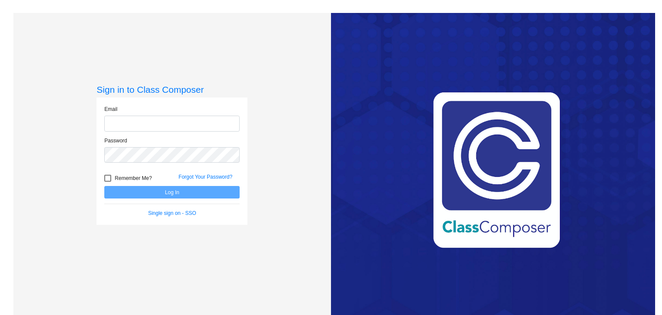
type input "[EMAIL_ADDRESS][DOMAIN_NAME]"
click at [156, 190] on button "Log In" at bounding box center [171, 192] width 135 height 13
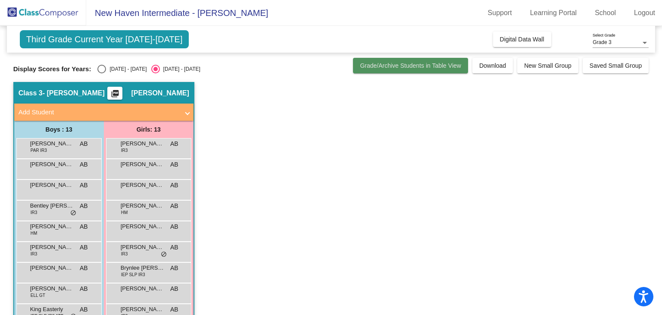
click at [452, 71] on button "Grade/Archive Students in Table View" at bounding box center [410, 66] width 115 height 16
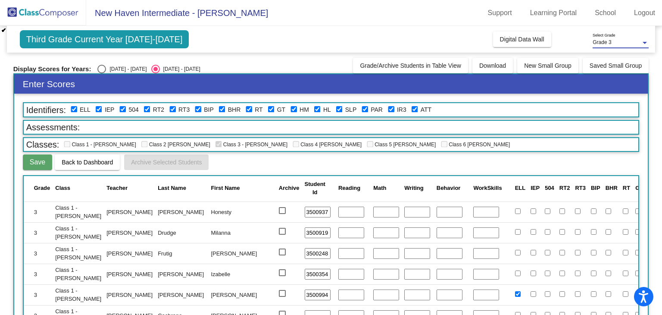
click at [617, 40] on div "Grade 3" at bounding box center [617, 43] width 48 height 6
click at [564, 49] on div at bounding box center [331, 157] width 662 height 315
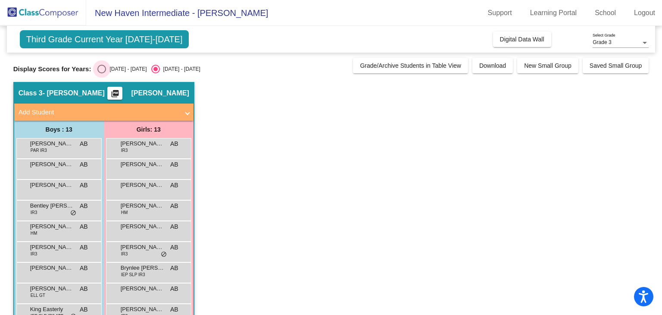
click at [121, 68] on div "[DATE] - [DATE]" at bounding box center [126, 69] width 41 height 8
click at [102, 73] on input "[DATE] - [DATE]" at bounding box center [101, 73] width 0 height 0
radio input "true"
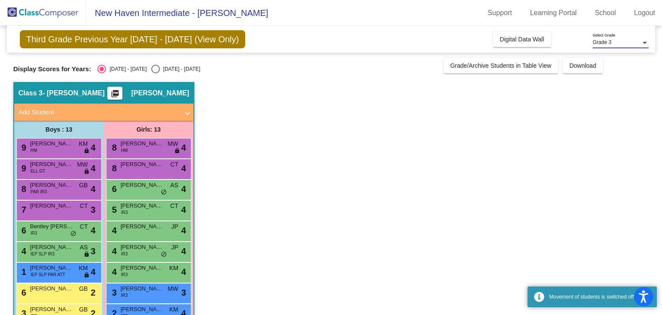
click at [621, 44] on div "Grade 3" at bounding box center [617, 43] width 48 height 6
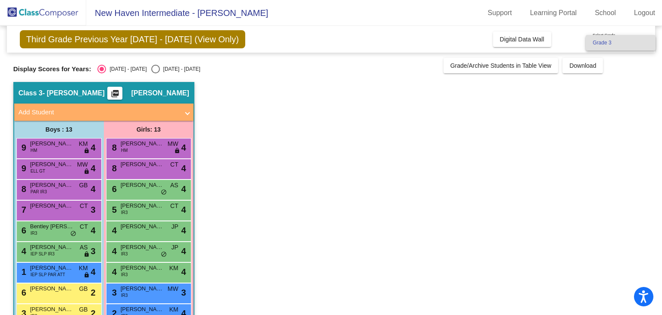
click at [596, 90] on div at bounding box center [331, 157] width 662 height 315
click at [596, 17] on link "School" at bounding box center [605, 13] width 35 height 14
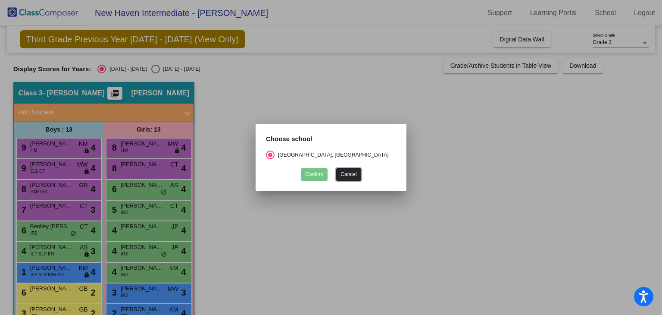
click at [351, 173] on button "Cancel" at bounding box center [348, 174] width 25 height 13
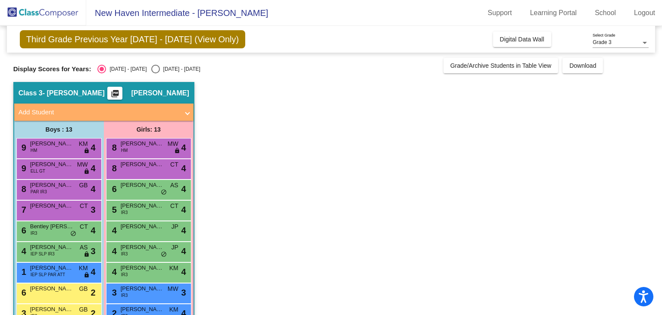
click at [171, 11] on span "New Haven Intermediate - [PERSON_NAME]" at bounding box center [177, 13] width 182 height 14
click at [28, 12] on img at bounding box center [43, 12] width 86 height 25
click at [185, 113] on span "Add Student" at bounding box center [102, 112] width 167 height 10
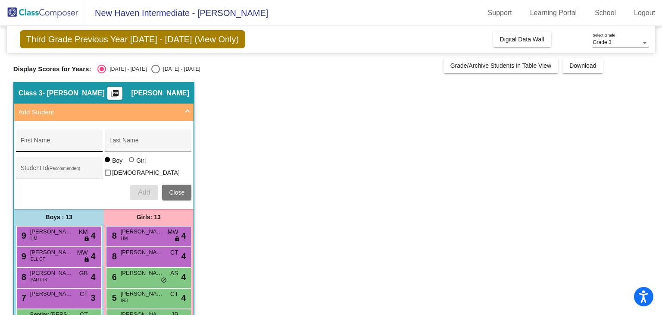
click at [60, 143] on input "First Name" at bounding box center [60, 143] width 78 height 7
click at [227, 143] on app-classroom "Class 3 - Franks picture_as_pdf Alex Battershell Add Student First Name Last Na…" at bounding box center [331, 295] width 636 height 427
click at [186, 112] on span at bounding box center [187, 112] width 3 height 10
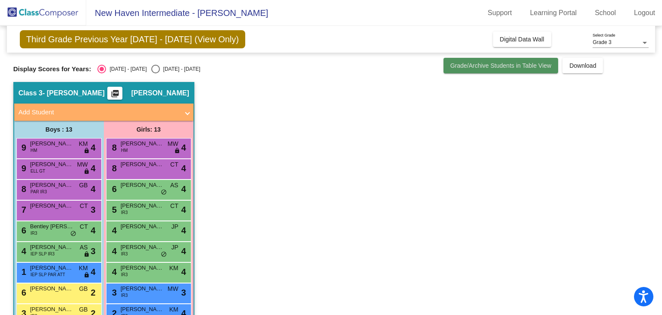
click at [488, 69] on span "Grade/Archive Students in Table View" at bounding box center [501, 65] width 101 height 7
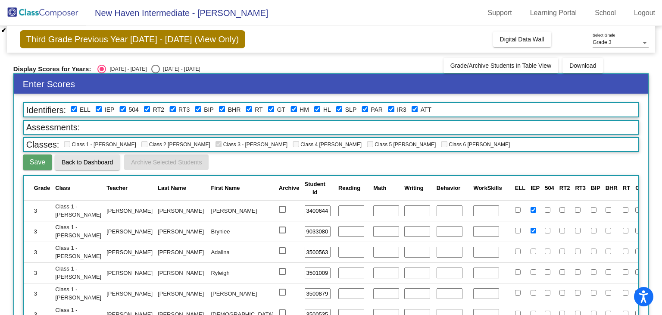
click at [104, 160] on span "Back to Dashboard" at bounding box center [87, 162] width 51 height 7
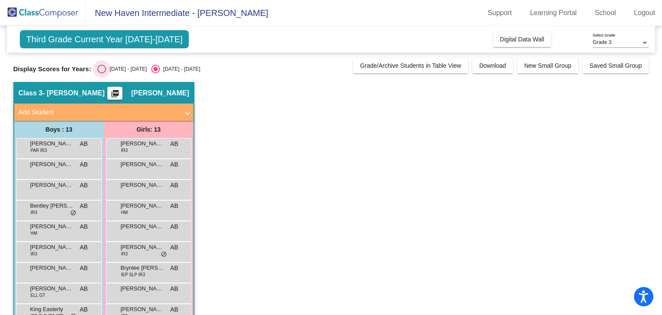
click at [100, 69] on div "Select an option" at bounding box center [101, 69] width 9 height 9
click at [101, 73] on input "[DATE] - [DATE]" at bounding box center [101, 73] width 0 height 0
radio input "true"
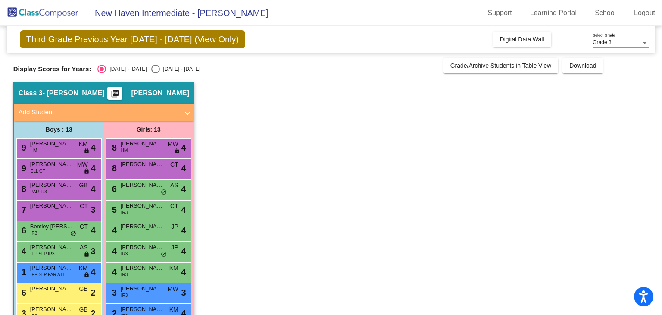
click at [609, 45] on span "Grade 3" at bounding box center [602, 42] width 19 height 6
click at [524, 36] on div at bounding box center [331, 157] width 662 height 315
click at [524, 36] on span "Digital Data Wall" at bounding box center [522, 39] width 44 height 7
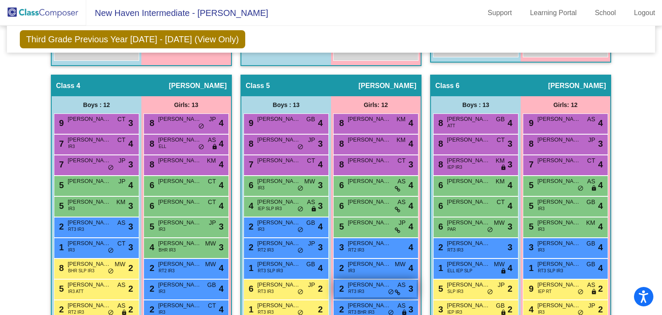
scroll to position [531, 0]
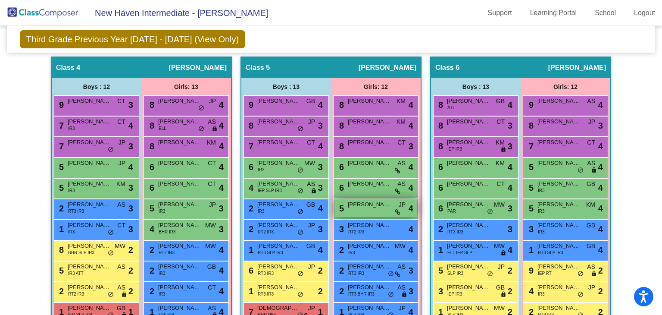
click at [367, 206] on span "[PERSON_NAME]" at bounding box center [369, 204] width 43 height 9
click at [380, 167] on div "6 [PERSON_NAME] AS lock do_not_disturb_alt 4" at bounding box center [376, 167] width 82 height 18
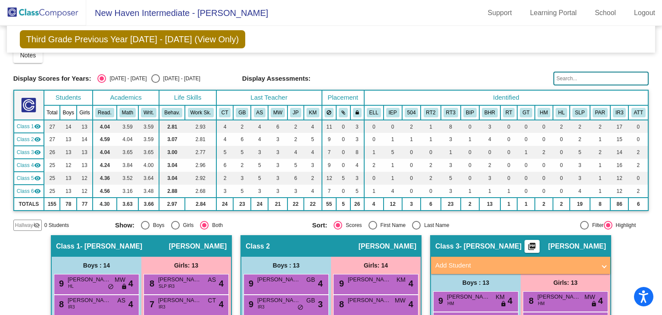
scroll to position [0, 0]
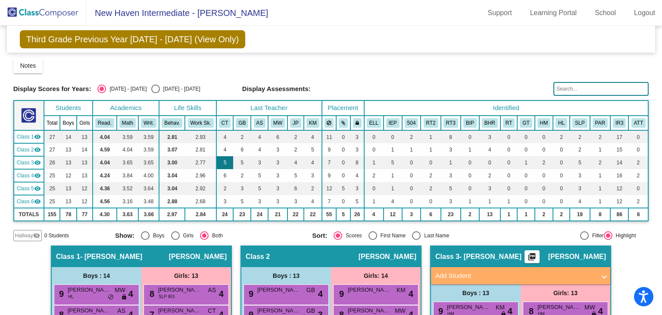
click at [227, 164] on td "5" at bounding box center [224, 162] width 17 height 13
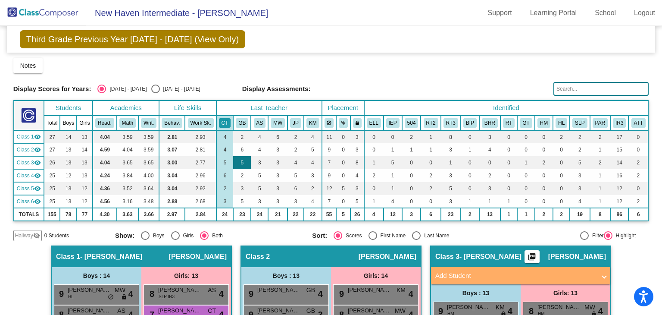
click at [245, 160] on td "5" at bounding box center [242, 162] width 18 height 13
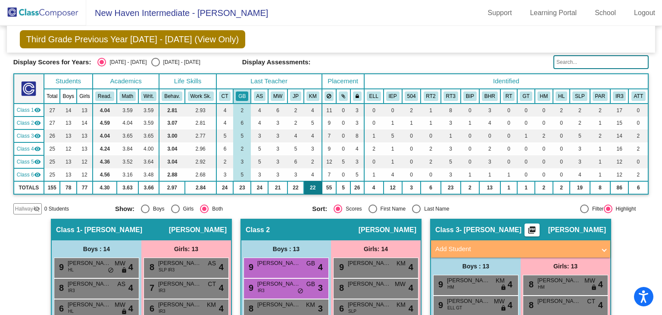
scroll to position [16, 0]
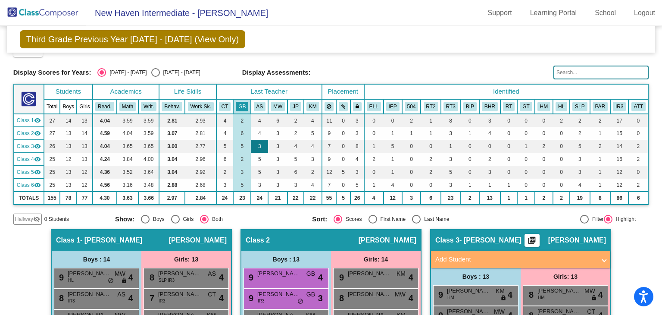
click at [263, 149] on td "3" at bounding box center [259, 146] width 17 height 13
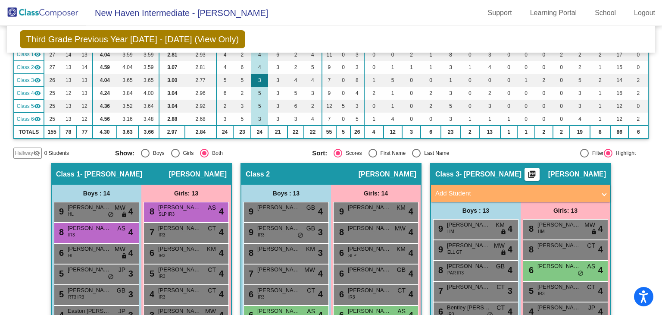
scroll to position [0, 0]
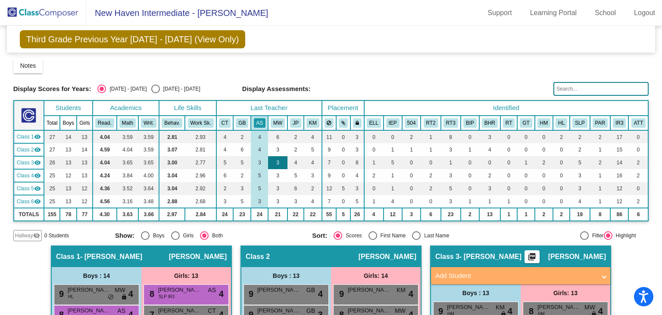
click at [274, 164] on td "3" at bounding box center [277, 162] width 19 height 13
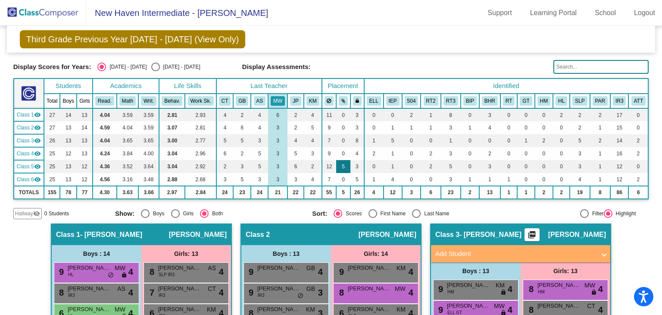
scroll to position [8, 0]
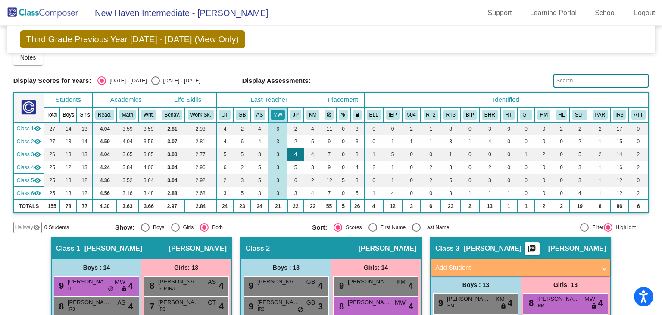
click at [294, 149] on td "4" at bounding box center [296, 154] width 16 height 13
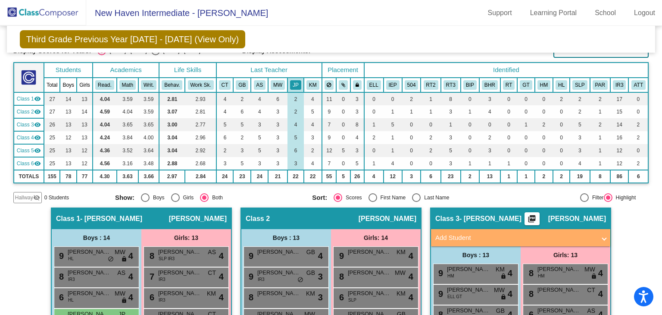
scroll to position [38, 0]
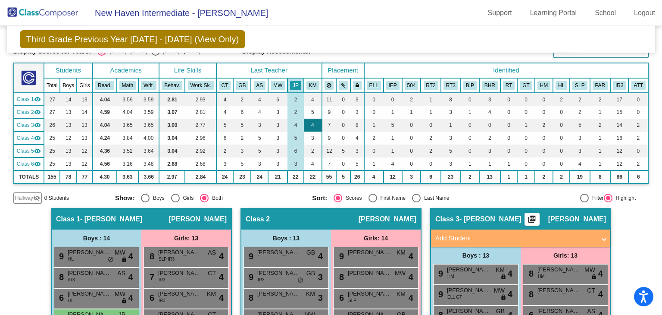
click at [319, 125] on td "4" at bounding box center [313, 125] width 18 height 13
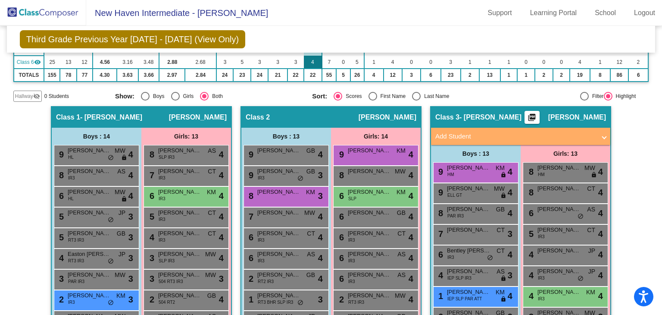
scroll to position [0, 0]
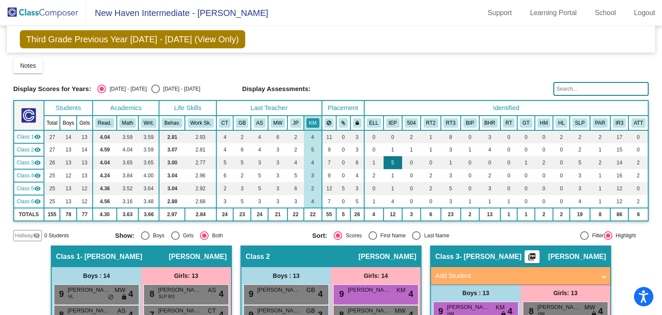
click at [388, 162] on td "5" at bounding box center [393, 162] width 19 height 13
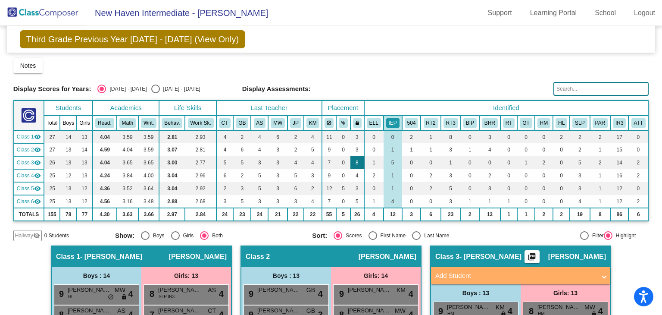
click at [359, 163] on td "8" at bounding box center [358, 162] width 14 height 13
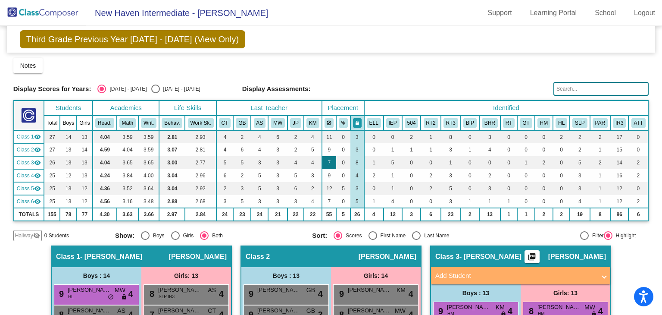
click at [329, 160] on td "7" at bounding box center [329, 162] width 15 height 13
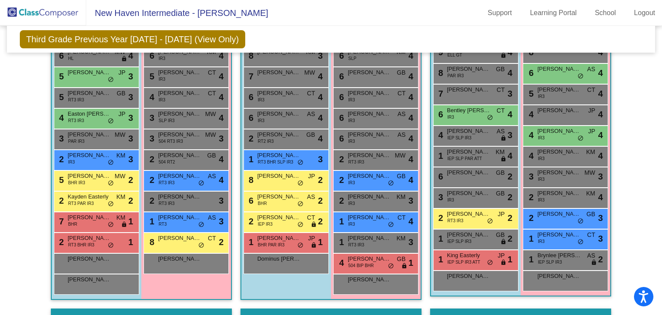
scroll to position [279, 0]
click at [573, 69] on span "[PERSON_NAME]" at bounding box center [559, 69] width 43 height 9
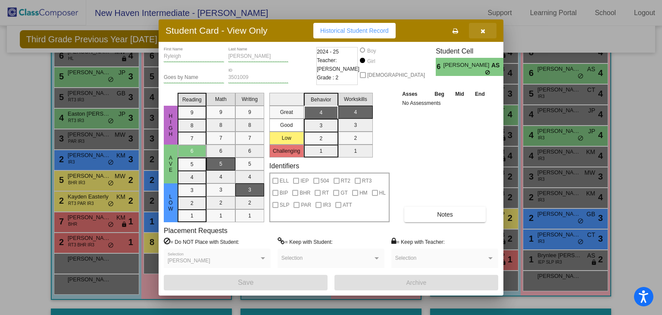
click at [481, 28] on icon "button" at bounding box center [483, 31] width 5 height 6
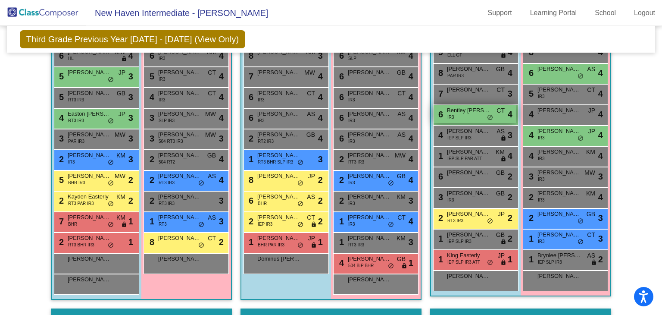
click at [462, 116] on div "6 Bentley [PERSON_NAME] IR3 CT lock do_not_disturb_alt 4" at bounding box center [475, 114] width 82 height 18
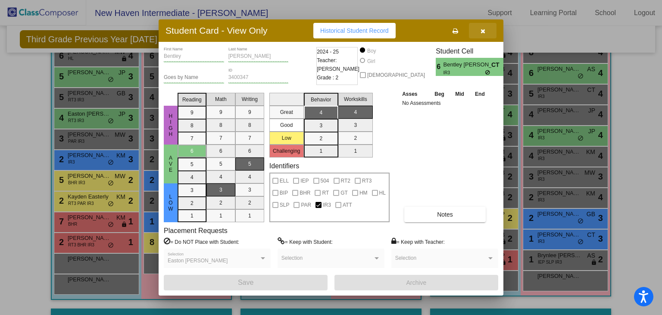
click at [483, 35] on button "button" at bounding box center [483, 31] width 28 height 16
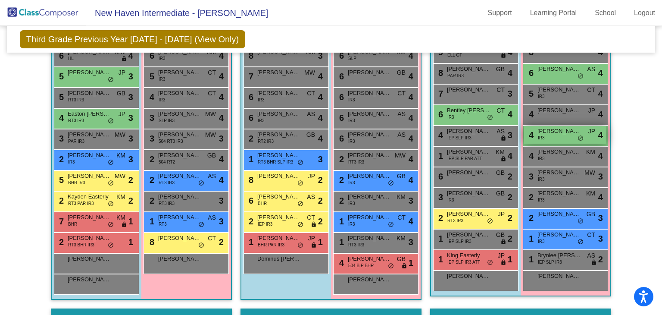
click at [546, 128] on span "[PERSON_NAME]" at bounding box center [559, 131] width 43 height 9
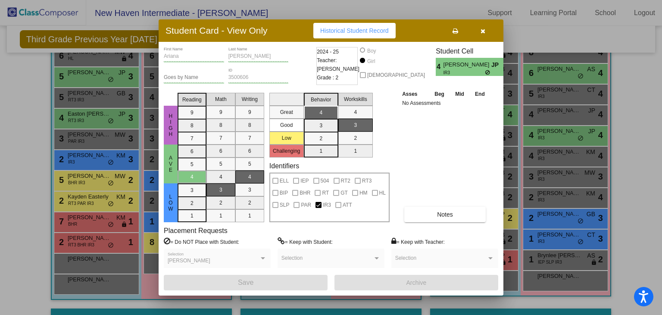
click at [484, 33] on icon "button" at bounding box center [483, 31] width 5 height 6
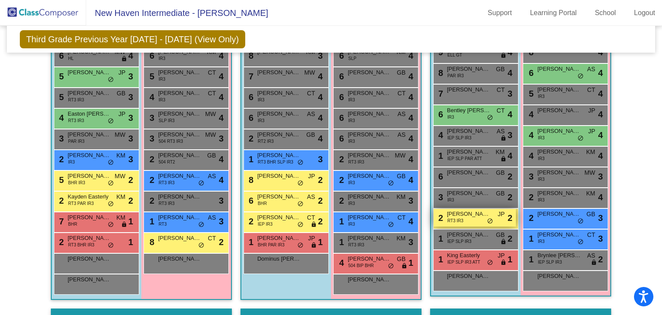
click at [474, 216] on div "2 [PERSON_NAME] RT3 IR3 JP lock do_not_disturb_alt 2" at bounding box center [475, 218] width 82 height 18
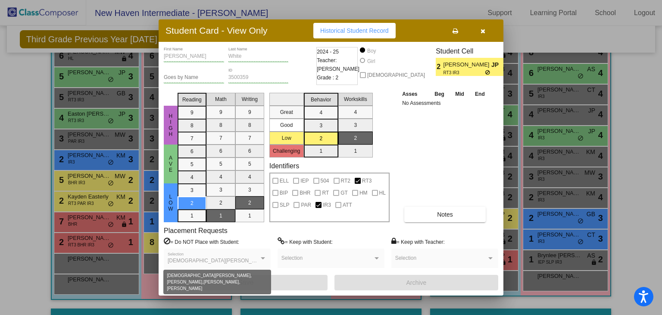
click at [254, 260] on span "[DEMOGRAPHIC_DATA][PERSON_NAME], [PERSON_NAME], [PERSON_NAME], [PERSON_NAME]" at bounding box center [286, 260] width 237 height 6
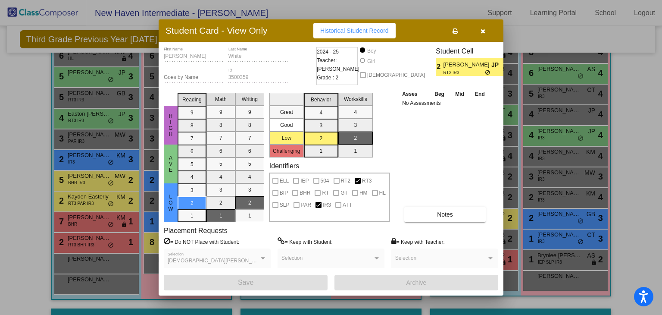
click at [489, 36] on button "button" at bounding box center [483, 31] width 28 height 16
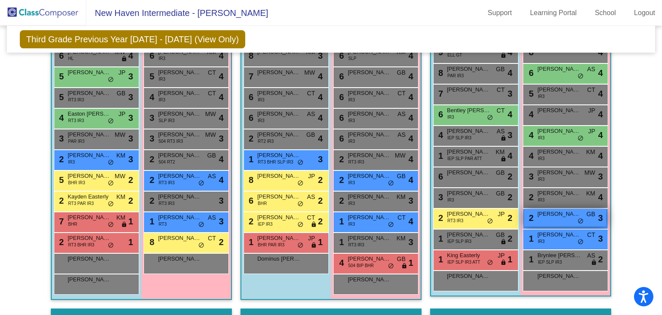
click at [544, 218] on div "2 [PERSON_NAME]-Wash GB lock do_not_disturb_alt 3" at bounding box center [565, 218] width 82 height 18
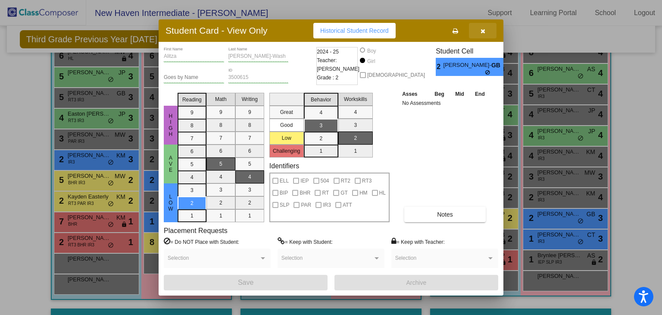
click at [483, 33] on icon "button" at bounding box center [483, 31] width 5 height 6
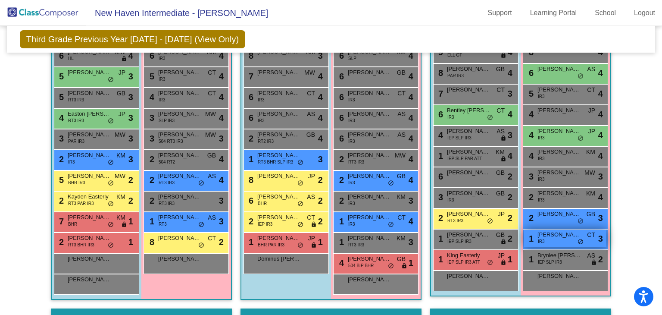
click at [569, 237] on span "[PERSON_NAME]" at bounding box center [559, 234] width 43 height 9
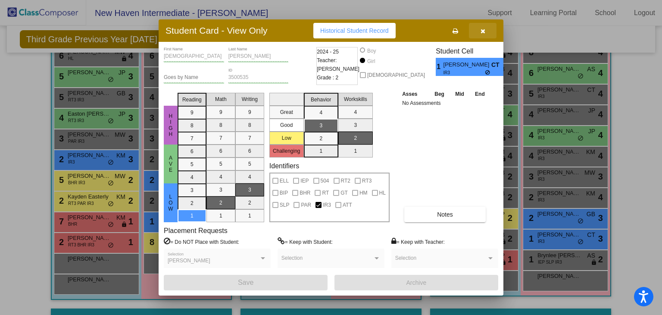
click at [489, 34] on button "button" at bounding box center [483, 31] width 28 height 16
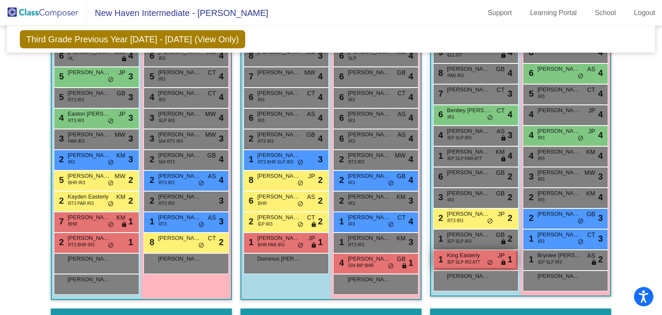
click at [462, 260] on span "IEP SLP IR3 ATT" at bounding box center [464, 262] width 33 height 6
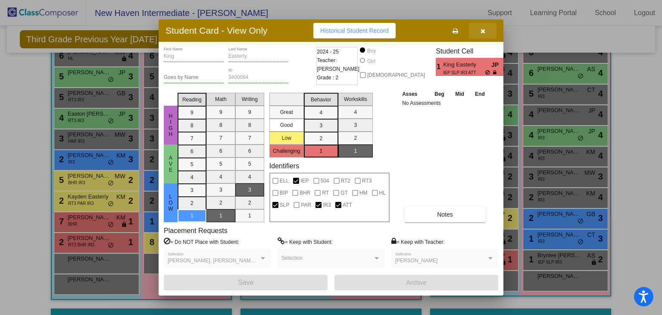
click at [483, 25] on button "button" at bounding box center [483, 31] width 28 height 16
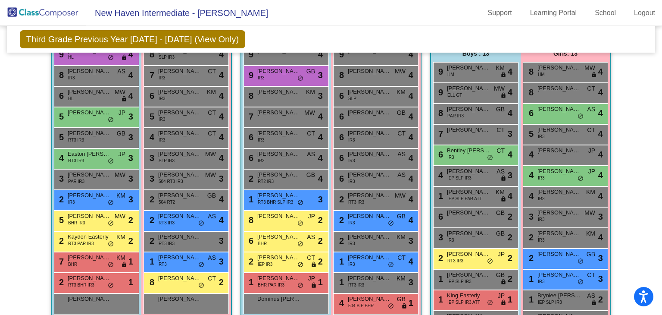
scroll to position [0, 0]
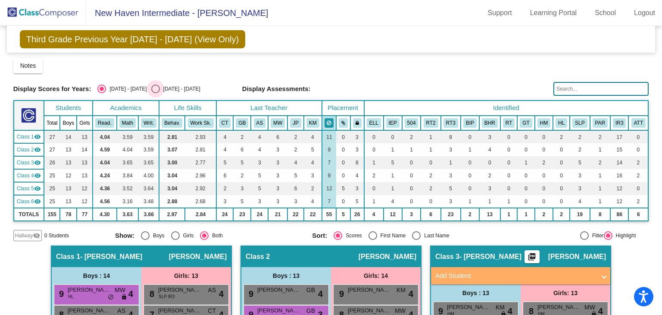
click at [162, 87] on div "[DATE] - [DATE]" at bounding box center [180, 89] width 41 height 8
click at [156, 93] on input "[DATE] - [DATE]" at bounding box center [155, 93] width 0 height 0
radio input "true"
